Goal: Information Seeking & Learning: Learn about a topic

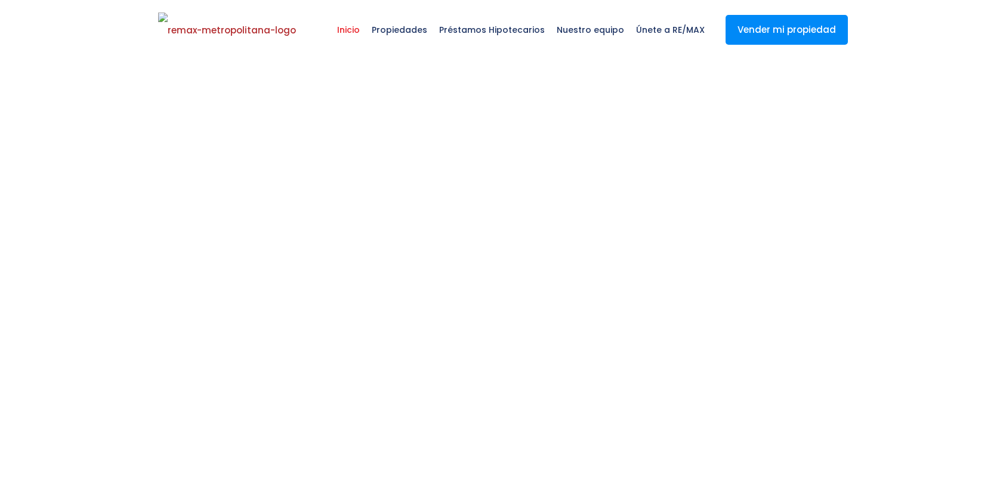
select select
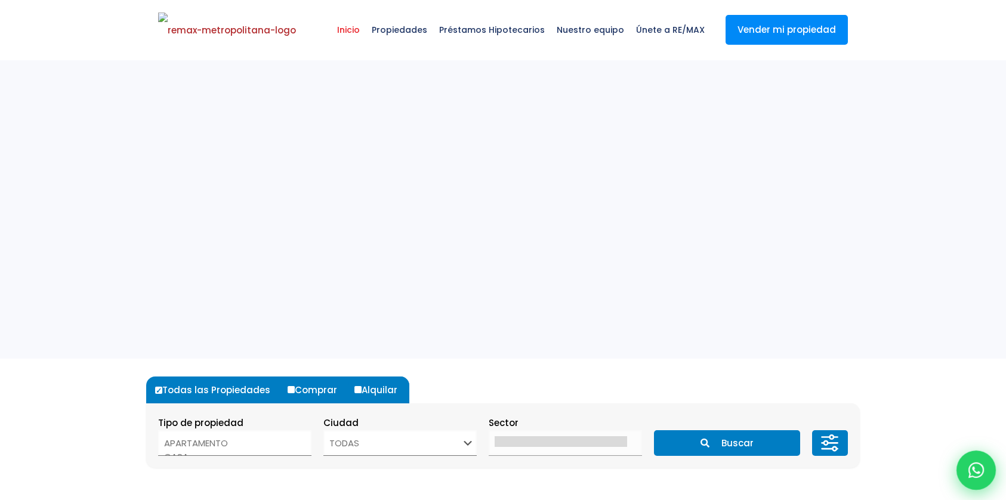
click at [969, 462] on icon at bounding box center [976, 470] width 16 height 16
click at [970, 475] on icon at bounding box center [976, 470] width 16 height 16
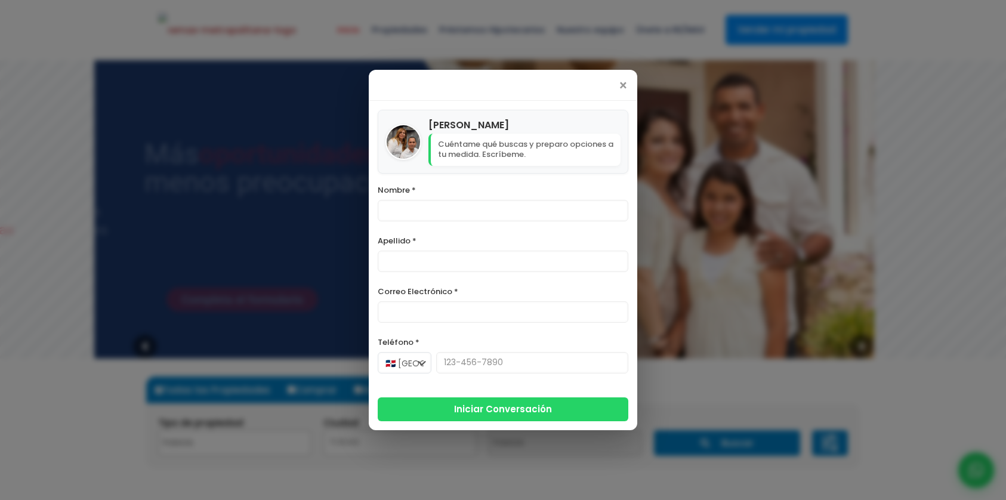
click at [626, 84] on div "×" at bounding box center [503, 85] width 268 height 31
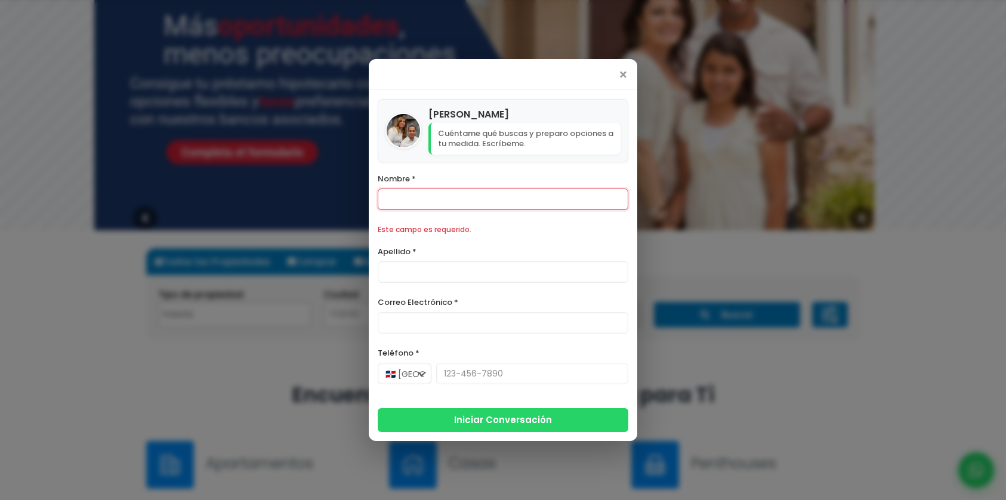
scroll to position [129, 0]
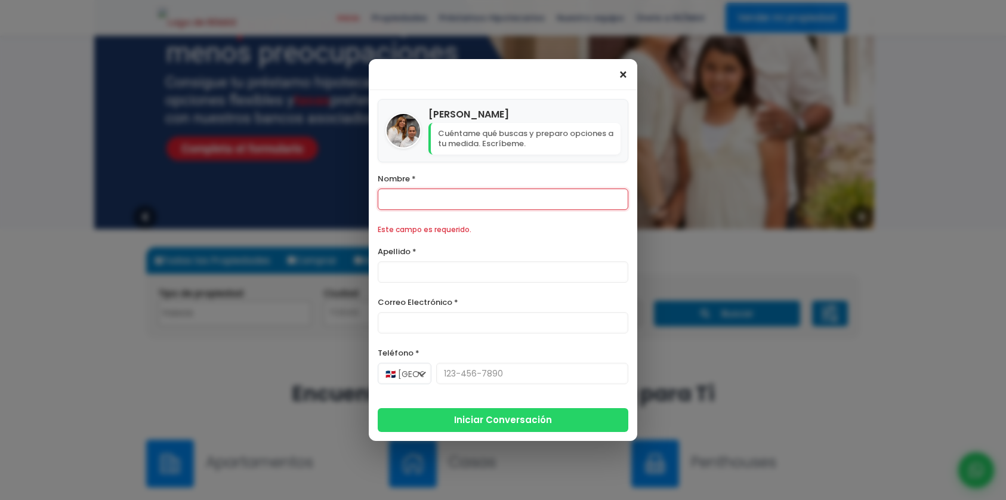
click at [622, 76] on span "×" at bounding box center [623, 75] width 10 height 14
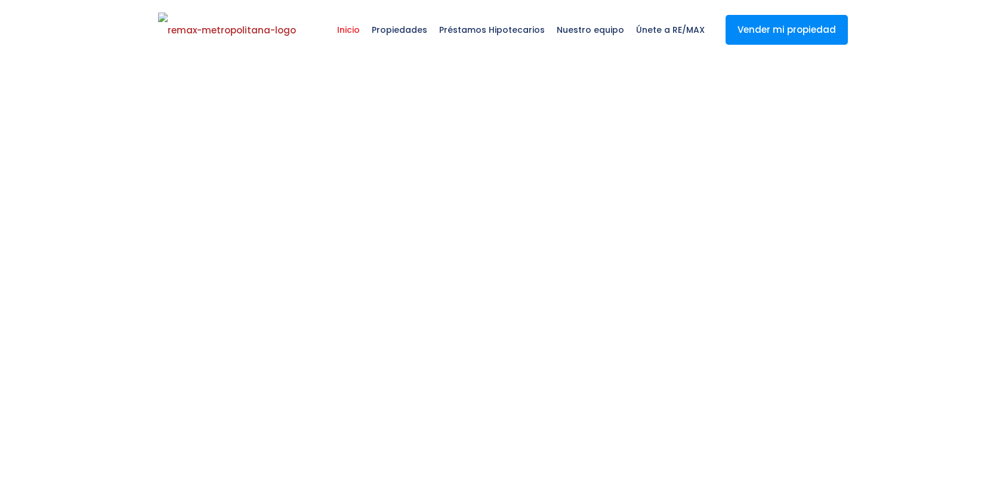
select select
